Goal: Information Seeking & Learning: Check status

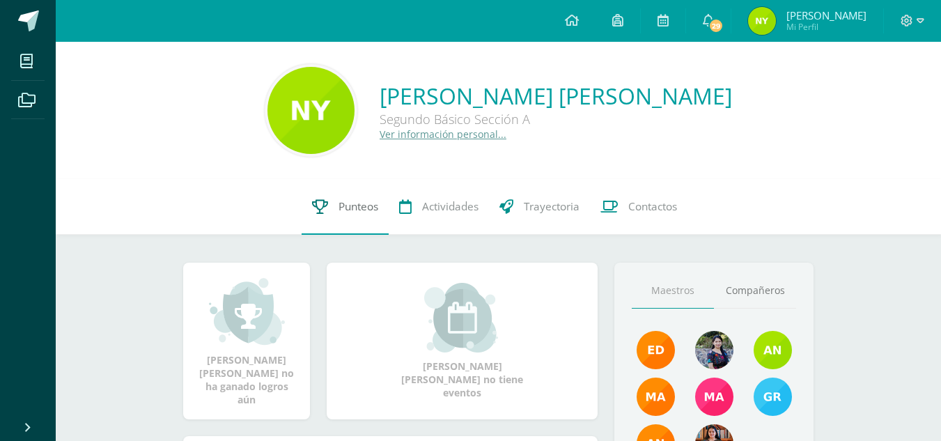
click at [329, 199] on link "Punteos" at bounding box center [345, 207] width 87 height 56
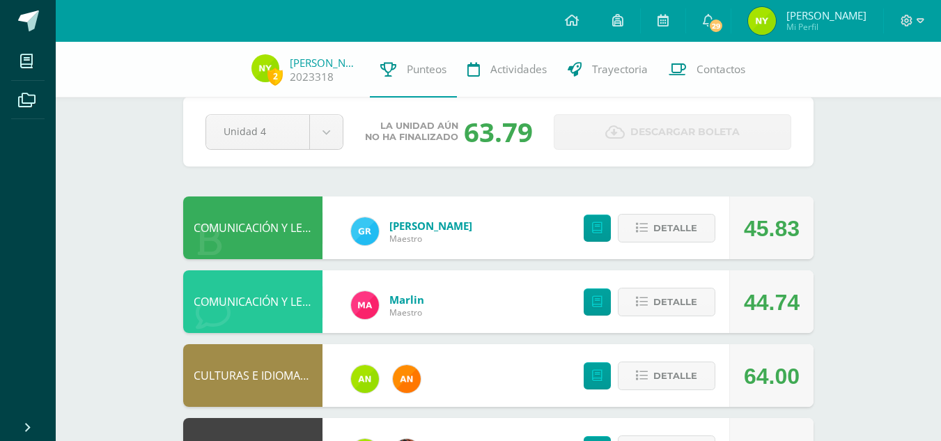
scroll to position [22, 0]
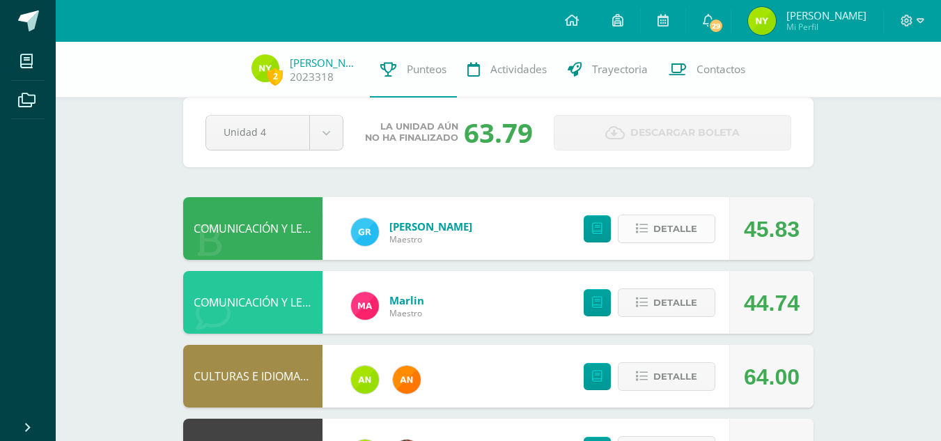
click at [684, 231] on span "Detalle" at bounding box center [675, 229] width 44 height 26
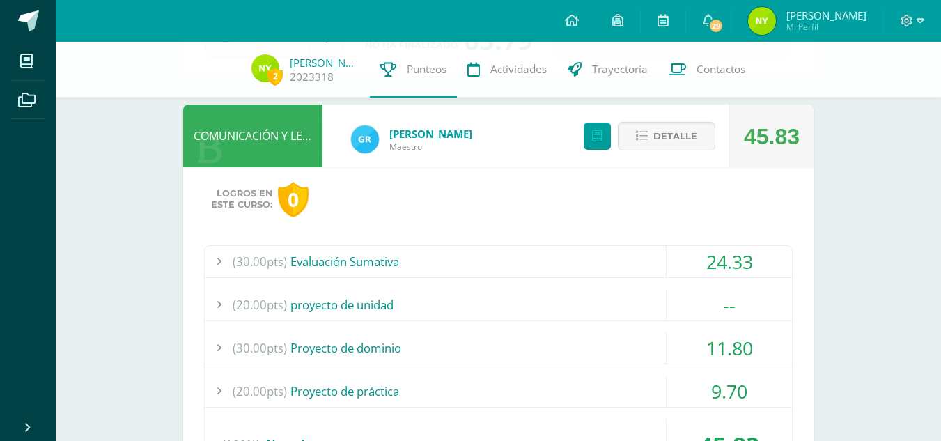
scroll to position [118, 0]
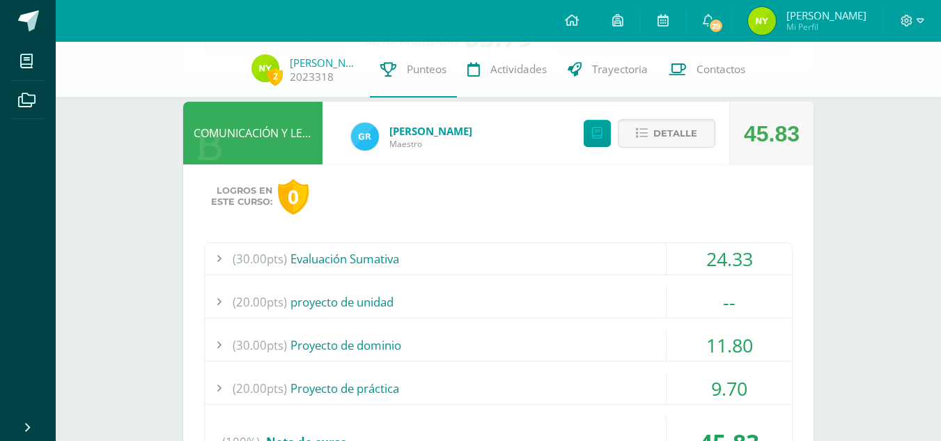
click at [682, 256] on div "24.33" at bounding box center [729, 258] width 125 height 31
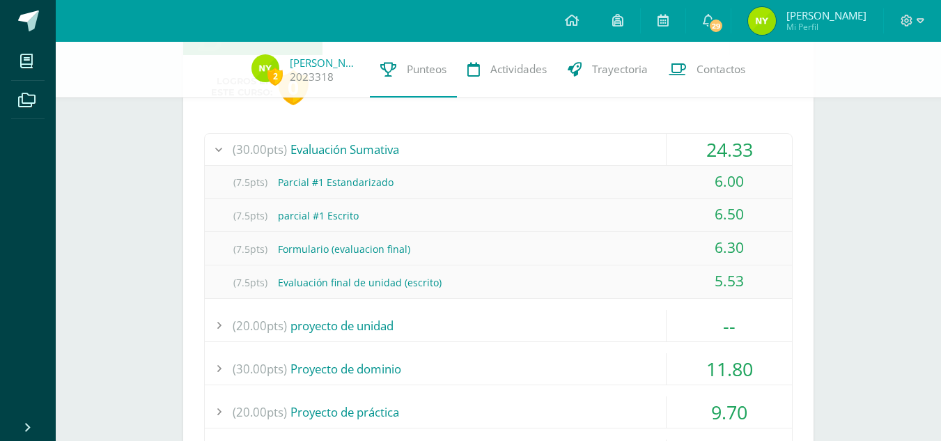
scroll to position [228, 0]
click at [702, 148] on div "24.33" at bounding box center [729, 148] width 125 height 31
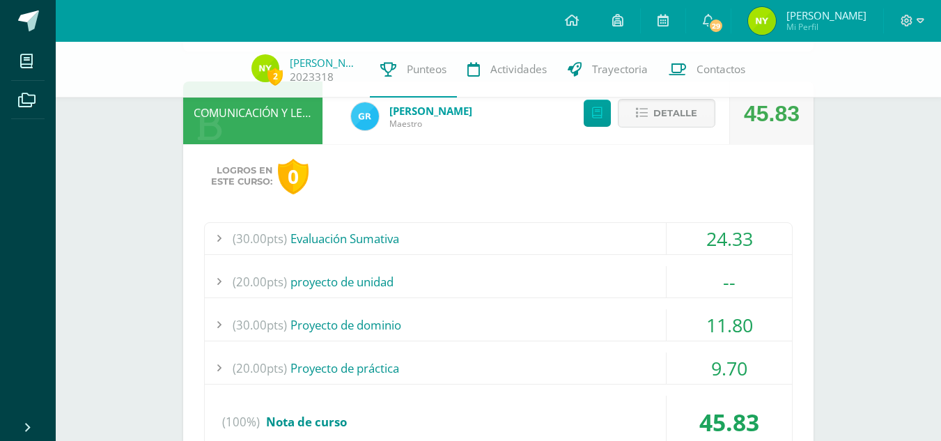
scroll to position [141, 0]
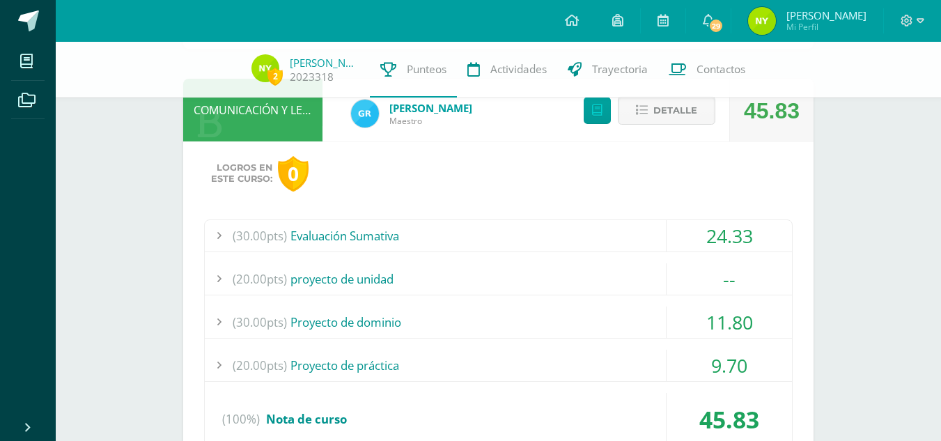
click at [673, 319] on div "11.80" at bounding box center [729, 322] width 125 height 31
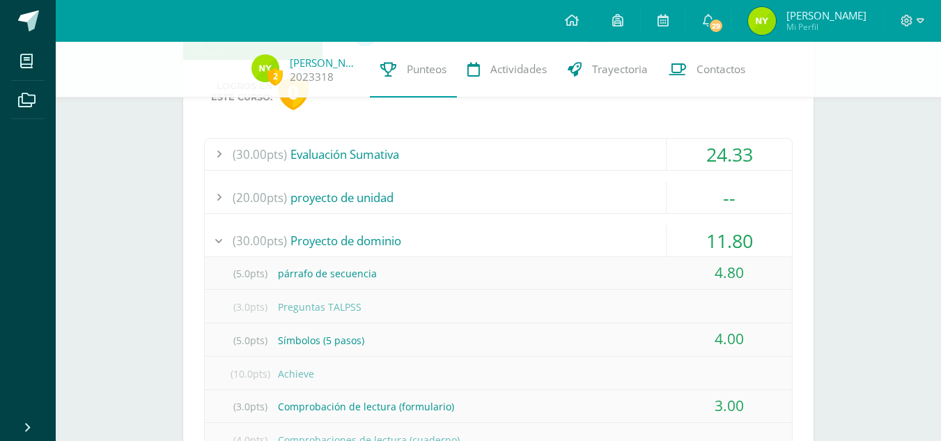
scroll to position [221, 0]
click at [705, 251] on div "11.80" at bounding box center [729, 241] width 125 height 31
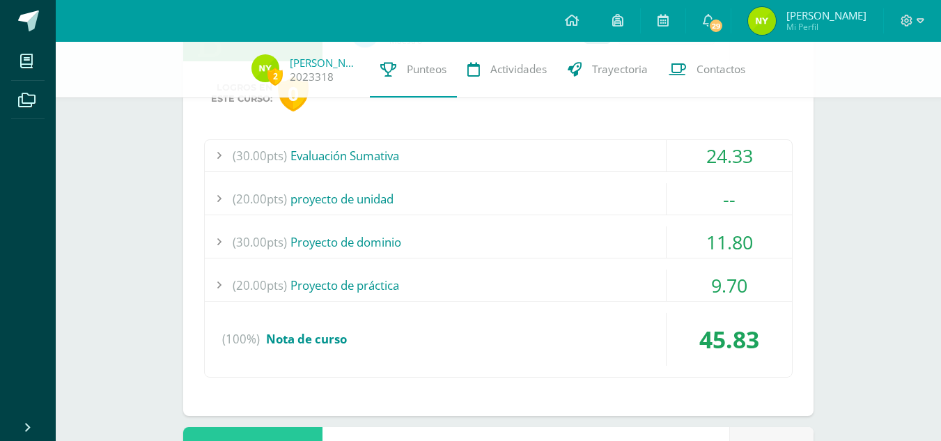
click at [704, 298] on div "9.70" at bounding box center [729, 285] width 125 height 31
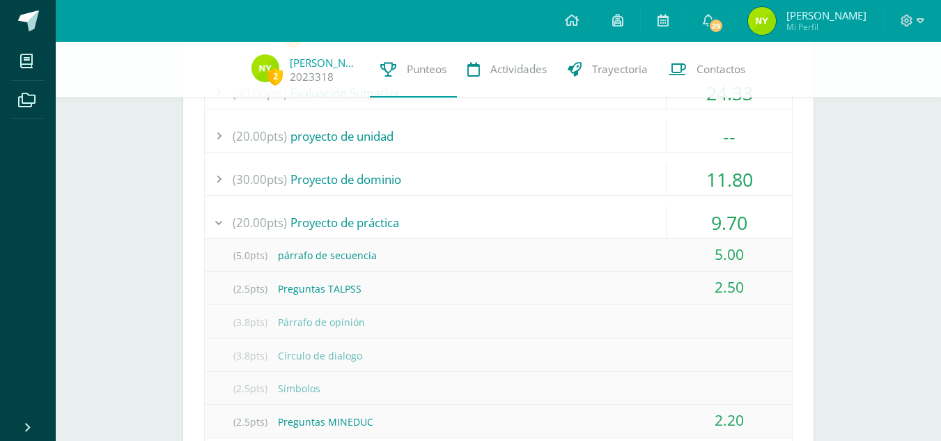
scroll to position [284, 0]
click at [699, 223] on div "9.70" at bounding box center [729, 221] width 125 height 31
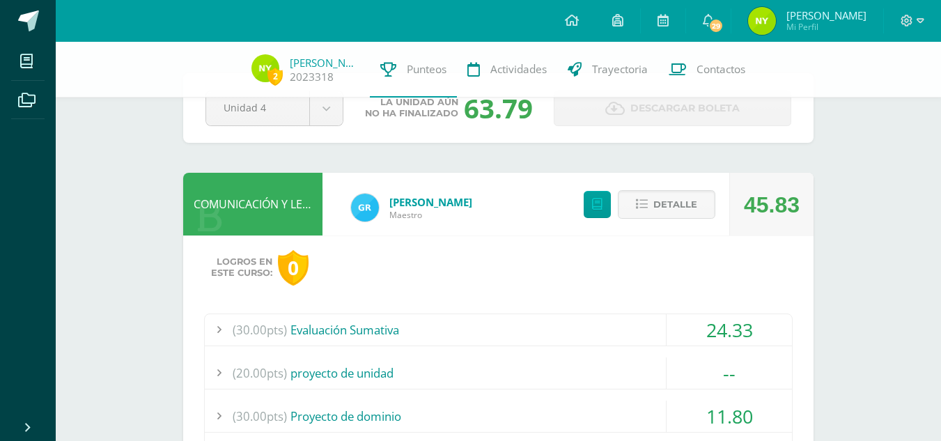
scroll to position [22, 0]
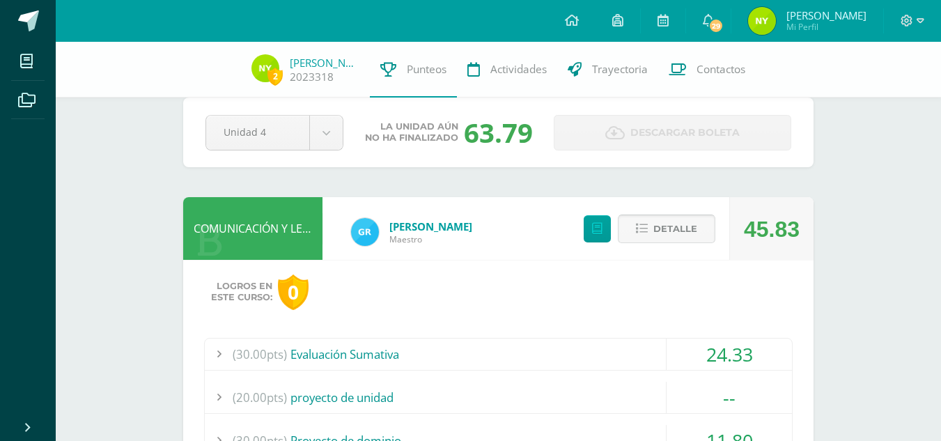
click at [676, 233] on span "Detalle" at bounding box center [675, 229] width 44 height 26
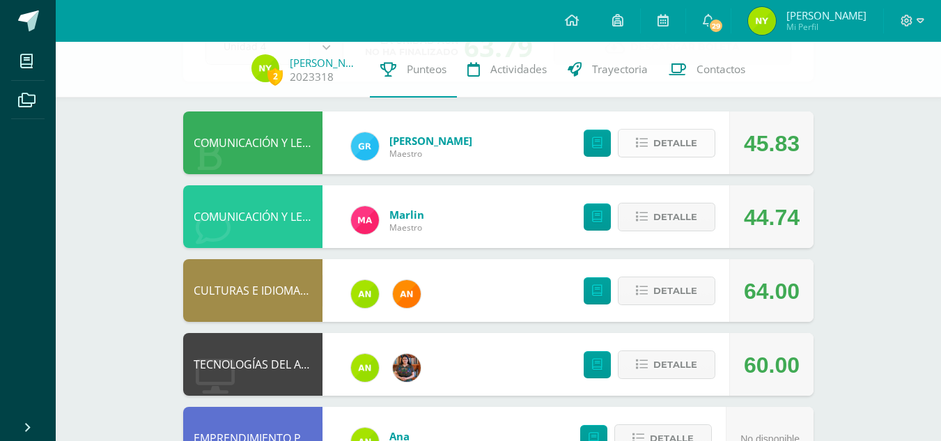
scroll to position [109, 0]
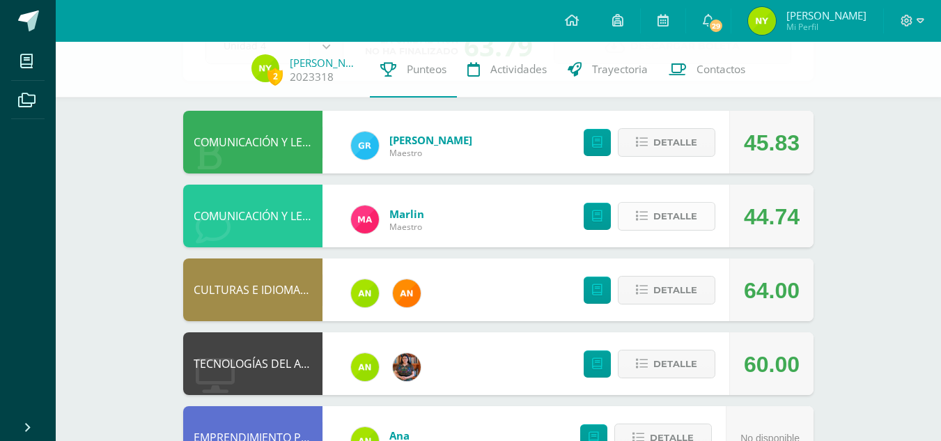
click at [669, 212] on span "Detalle" at bounding box center [675, 216] width 44 height 26
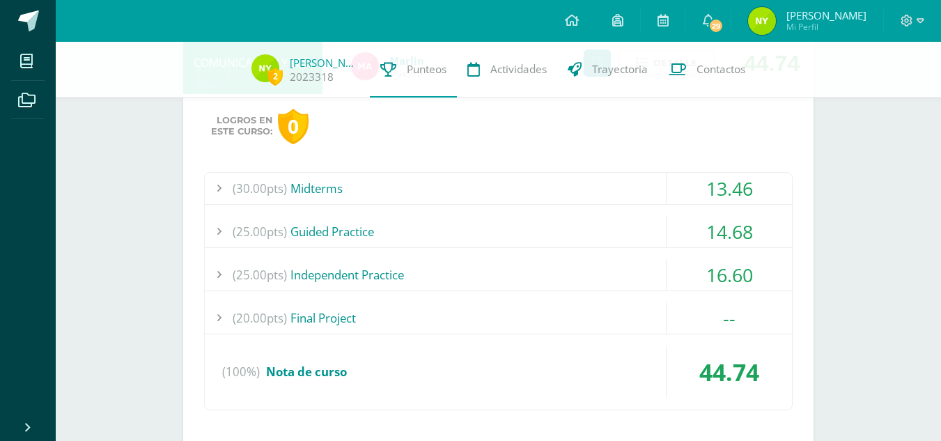
scroll to position [263, 0]
click at [704, 185] on div "13.46" at bounding box center [729, 187] width 125 height 31
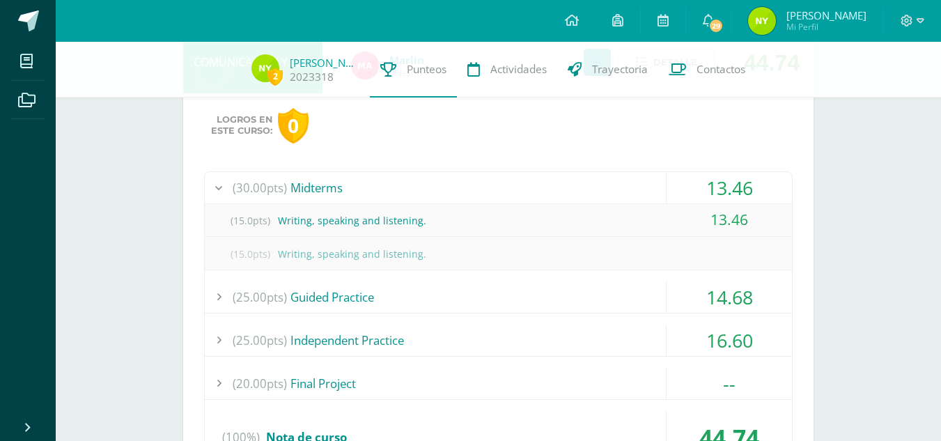
click at [704, 185] on div "13.46" at bounding box center [729, 187] width 125 height 31
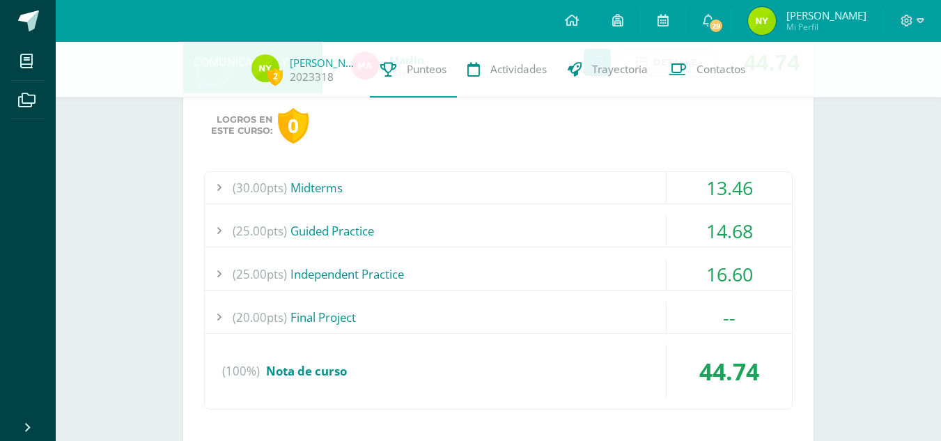
click at [694, 228] on div "14.68" at bounding box center [729, 230] width 125 height 31
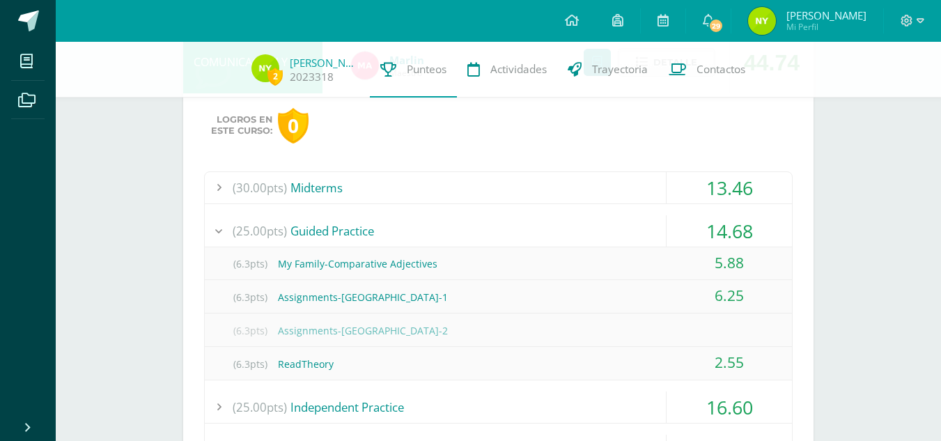
click at [694, 228] on div "14.68" at bounding box center [729, 230] width 125 height 31
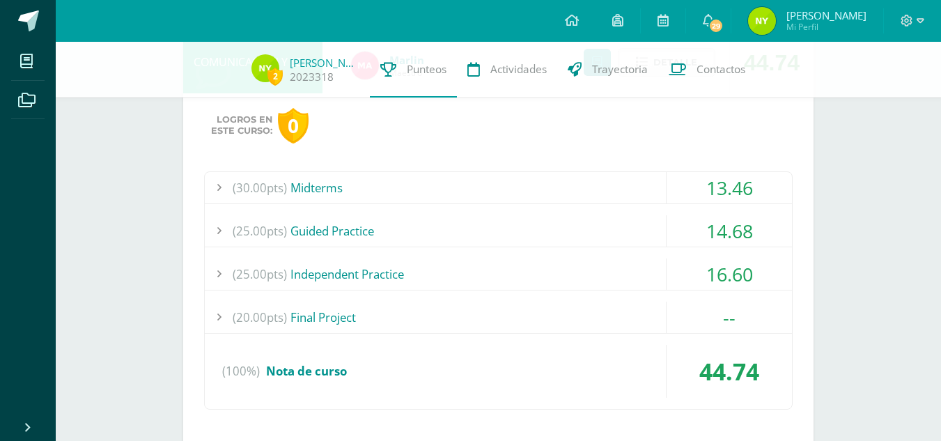
click at [690, 272] on div "16.60" at bounding box center [729, 273] width 125 height 31
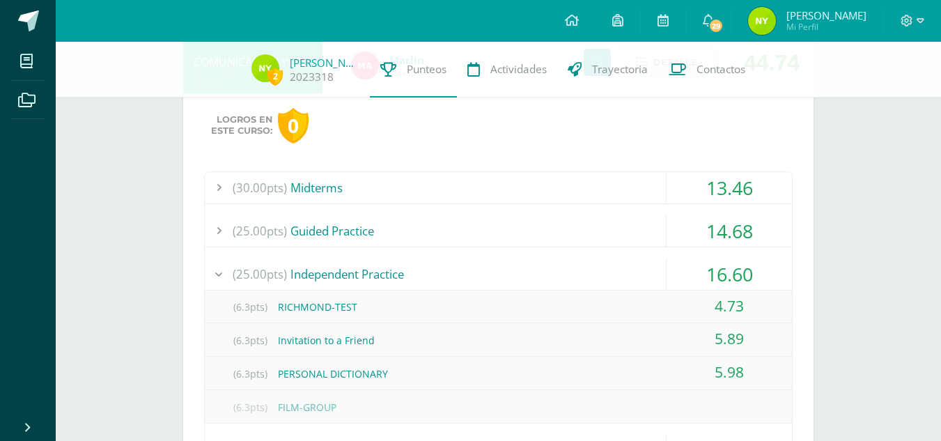
click at [690, 272] on div "16.60" at bounding box center [729, 273] width 125 height 31
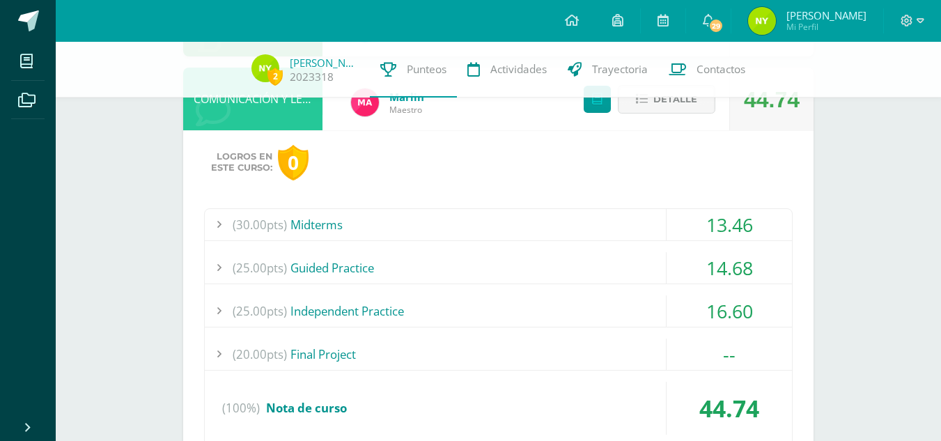
scroll to position [222, 0]
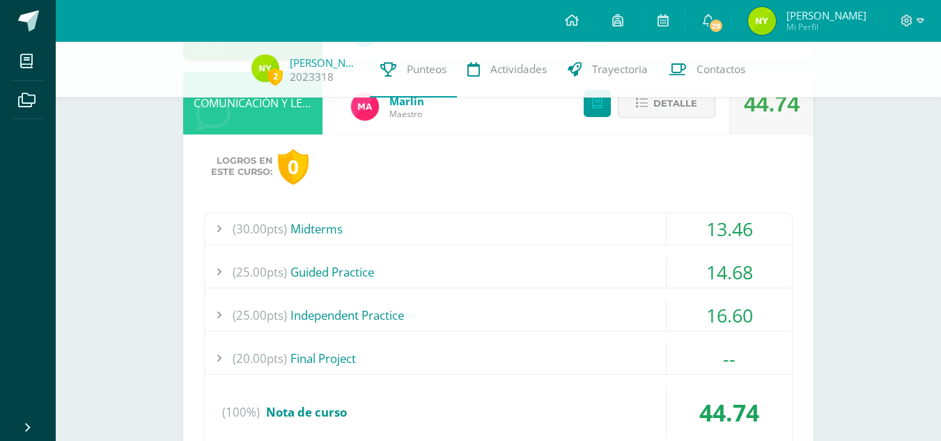
click at [681, 116] on span "Detalle" at bounding box center [675, 104] width 44 height 26
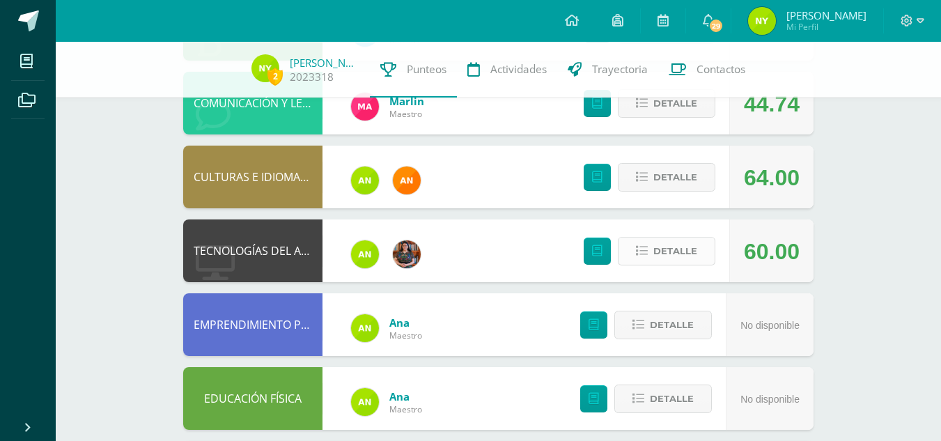
click at [672, 248] on span "Detalle" at bounding box center [675, 251] width 44 height 26
click at [674, 250] on span at bounding box center [667, 251] width 68 height 19
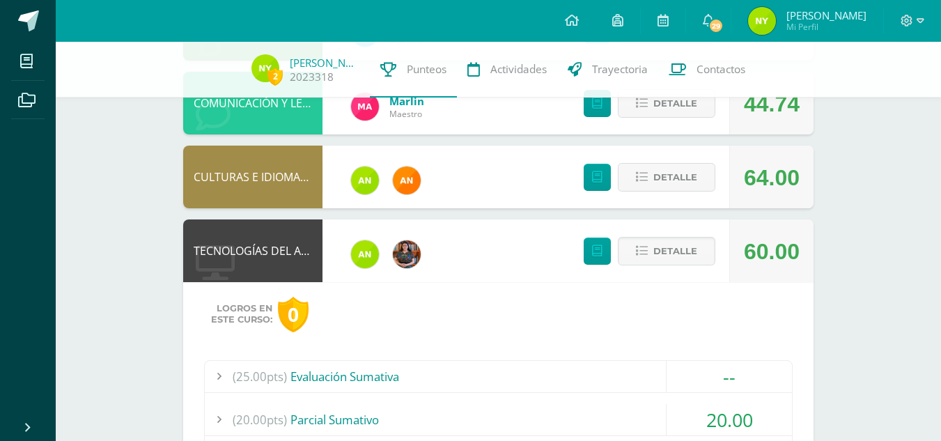
click at [608, 297] on div "Logros en este curso: 0" at bounding box center [498, 315] width 589 height 36
